Goal: Task Accomplishment & Management: Use online tool/utility

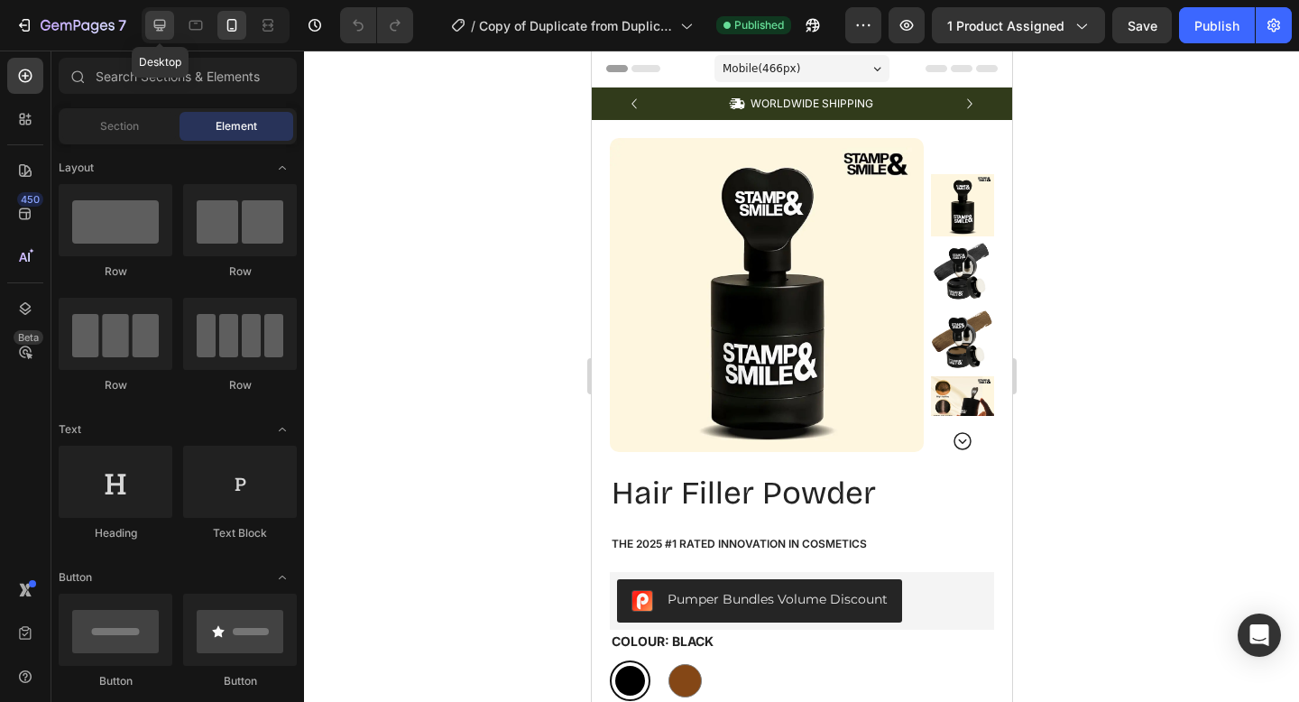
click at [162, 26] on icon at bounding box center [160, 25] width 18 height 18
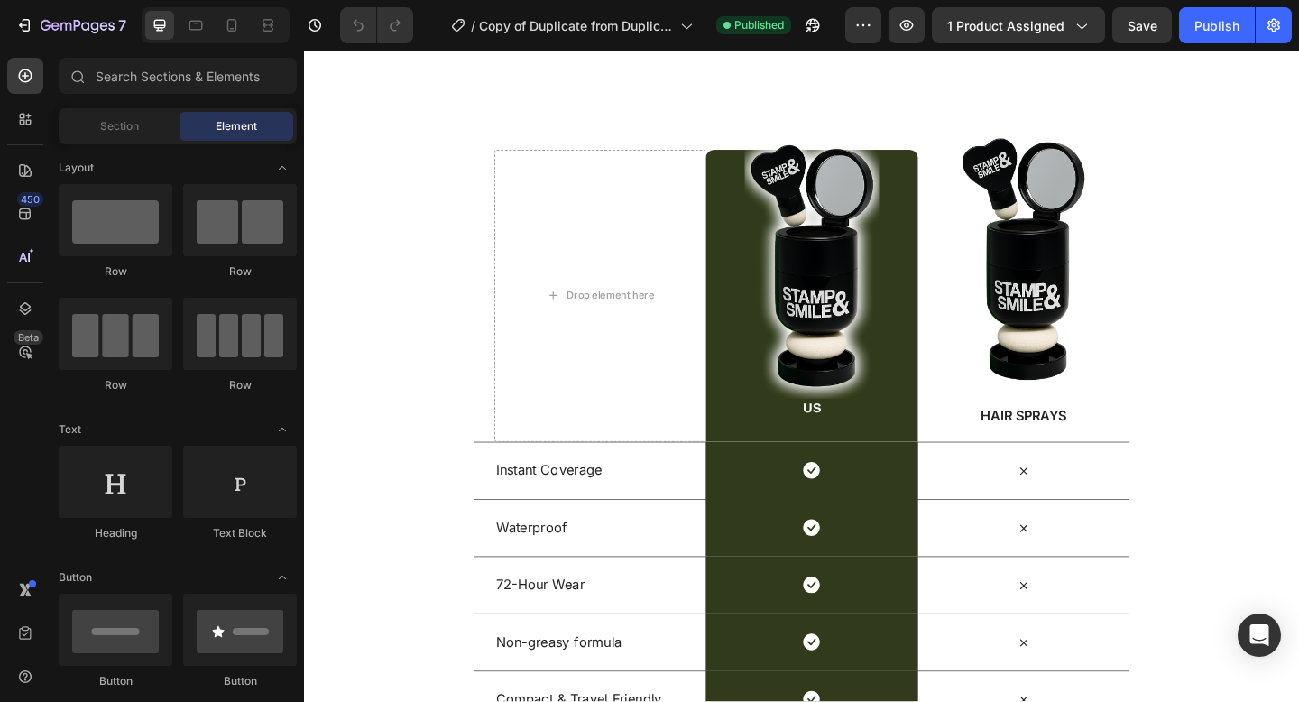
scroll to position [2224, 0]
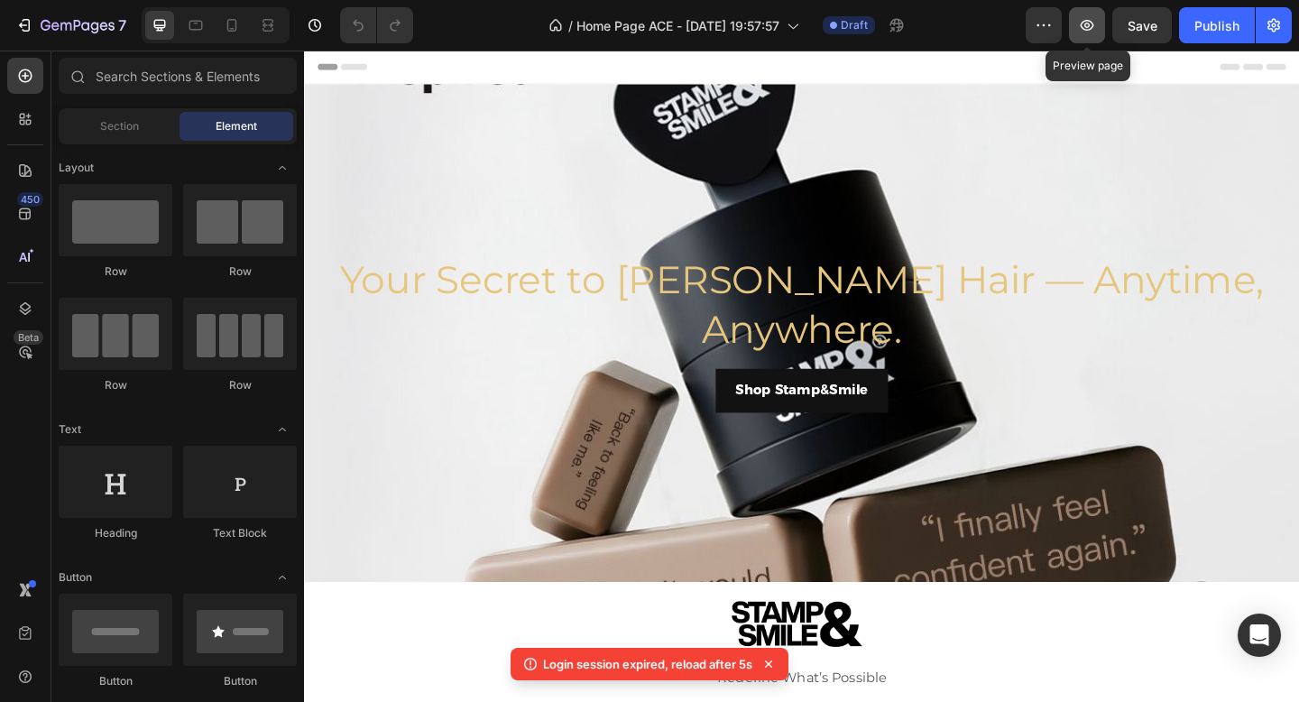
click at [1079, 17] on icon "button" at bounding box center [1087, 25] width 18 height 18
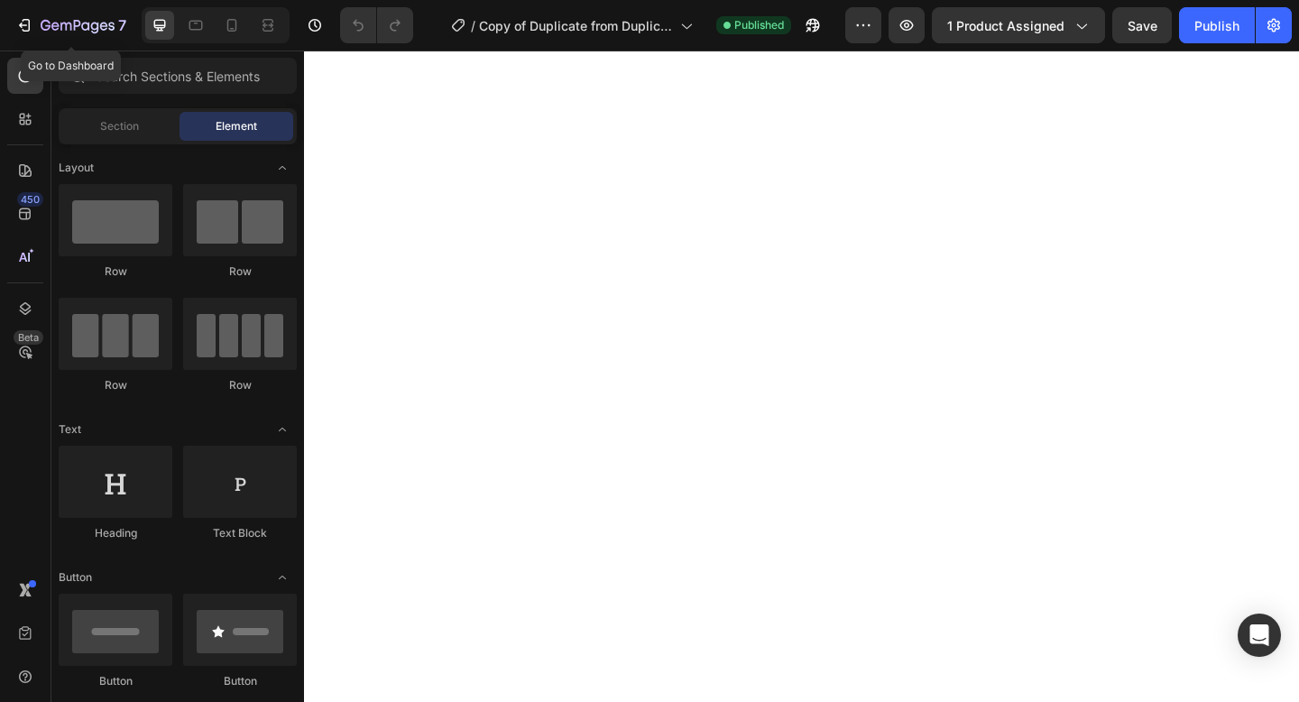
click at [69, 23] on icon "button" at bounding box center [65, 27] width 11 height 8
